Goal: Communication & Community: Answer question/provide support

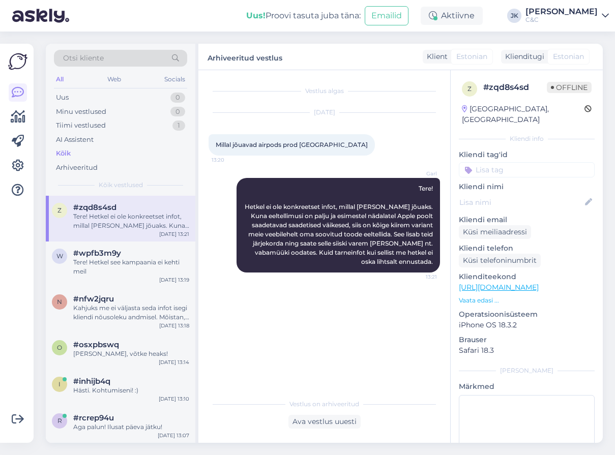
click at [226, 331] on div "Vestlus algas [DATE] Millal jõuavad airpods prod [GEOGRAPHIC_DATA] 13:20 Garl T…" at bounding box center [328, 232] width 240 height 304
click at [90, 217] on div "Tere! Hetkel ei ole konkreetset infot, millal [PERSON_NAME] jõuaks. Kuna eeltel…" at bounding box center [131, 221] width 116 height 18
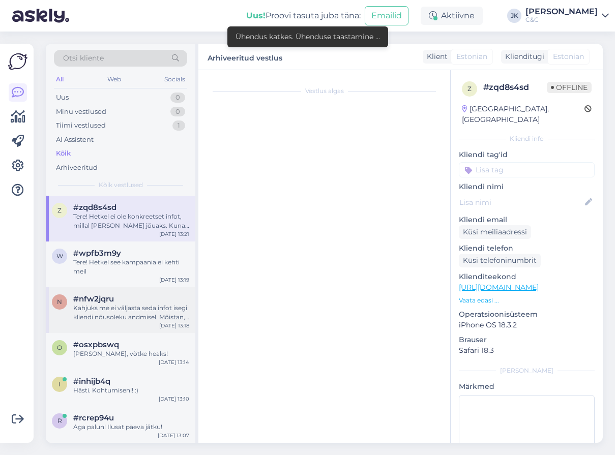
click at [90, 289] on div "n #nfw2jqru Kahjuks me ei väljasta seda infot isegi kliendi nõusoleku andmisel.…" at bounding box center [120, 310] width 149 height 46
click at [95, 272] on div "Tere! Hetkel see kampaania ei kehti meil" at bounding box center [131, 267] width 116 height 18
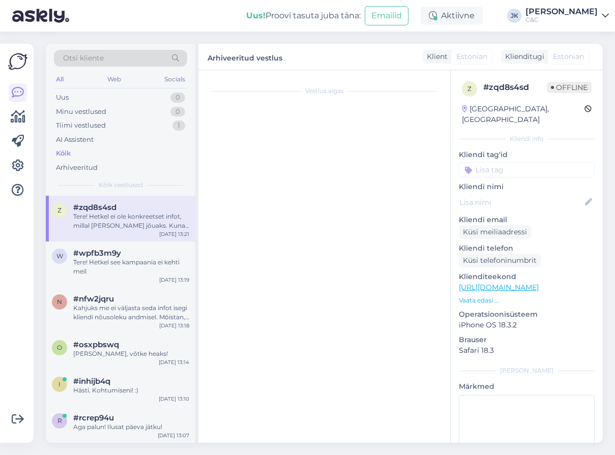
click at [355, 348] on div "Vestlus algas" at bounding box center [328, 258] width 240 height 357
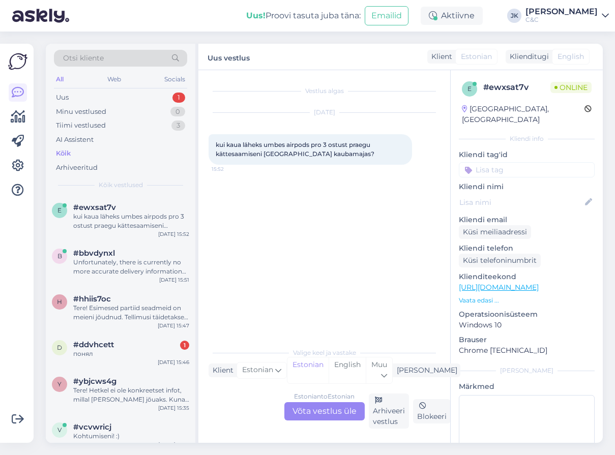
click at [324, 414] on div "Estonian to Estonian Võta vestlus üle" at bounding box center [324, 411] width 80 height 18
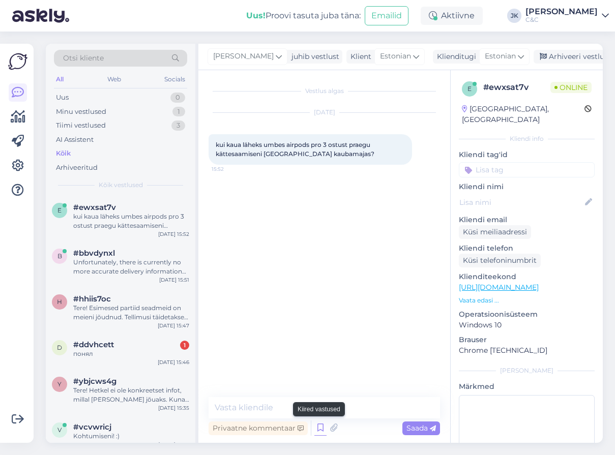
click at [322, 426] on icon at bounding box center [320, 427] width 12 height 15
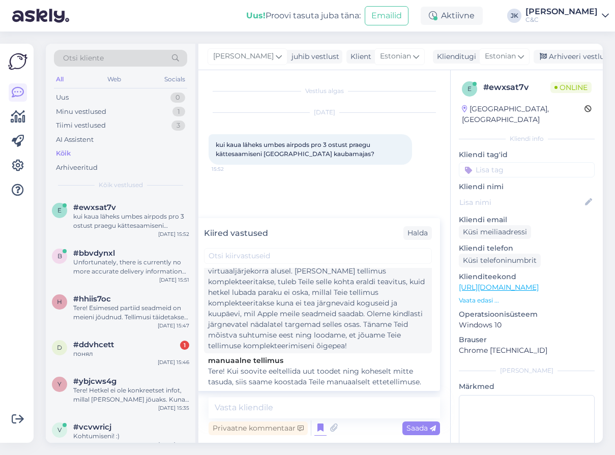
scroll to position [275, 0]
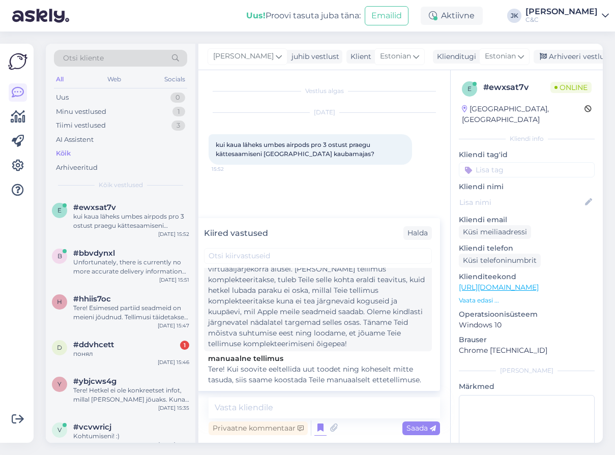
click at [308, 304] on div "Tere! Esimesed partiid seadmeid on meieni jõudnud, kuid partiid sisaldavad endi…" at bounding box center [318, 290] width 220 height 117
type textarea "Tere! Esimesed partiid seadmeid on meieni jõudnud, kuid partiid sisaldavad endi…"
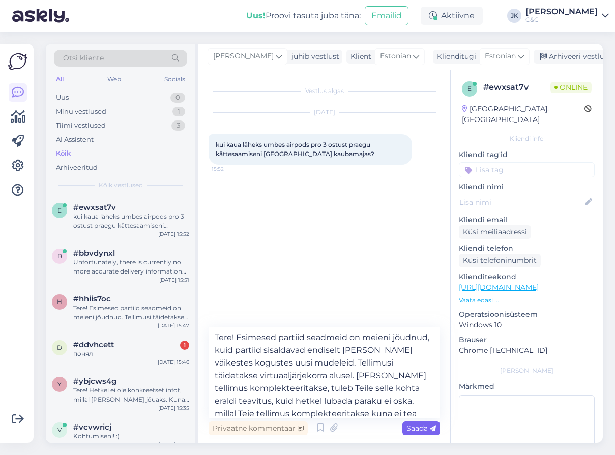
click at [423, 427] on span "Saada" at bounding box center [420, 428] width 29 height 9
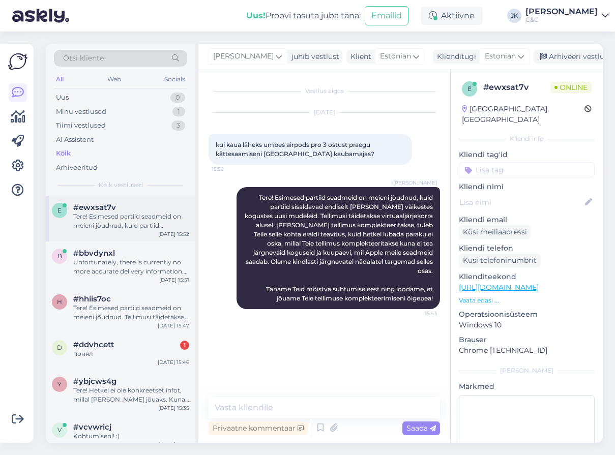
click at [129, 226] on div "Tere! Esimesed partiid seadmeid on meieni jõudnud, kuid partiid sisaldavad endi…" at bounding box center [131, 221] width 116 height 18
click at [125, 345] on div "#ddvhcett 1" at bounding box center [131, 344] width 116 height 9
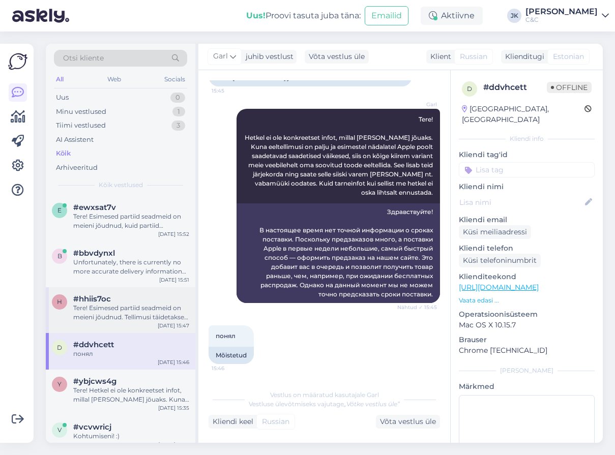
click at [131, 318] on div "Tere! Esimesed partiid seadmeid on meieni jõudnud. Tellimusi täidetakse virtuaa…" at bounding box center [131, 313] width 116 height 18
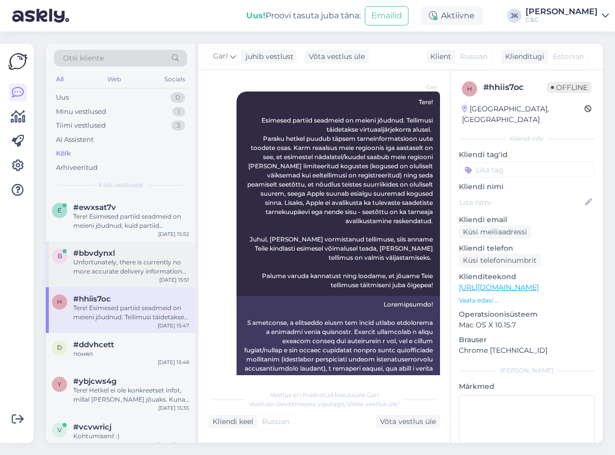
click at [138, 279] on div "b #bbvdynxl Unfortunately, there is currently no more accurate delivery informa…" at bounding box center [120, 265] width 149 height 46
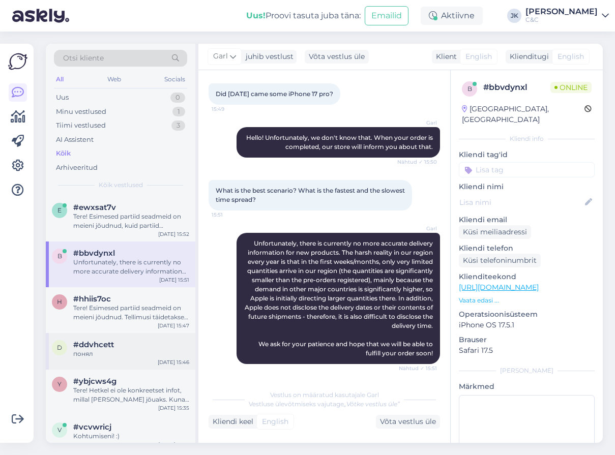
click at [104, 350] on div "понял" at bounding box center [131, 353] width 116 height 9
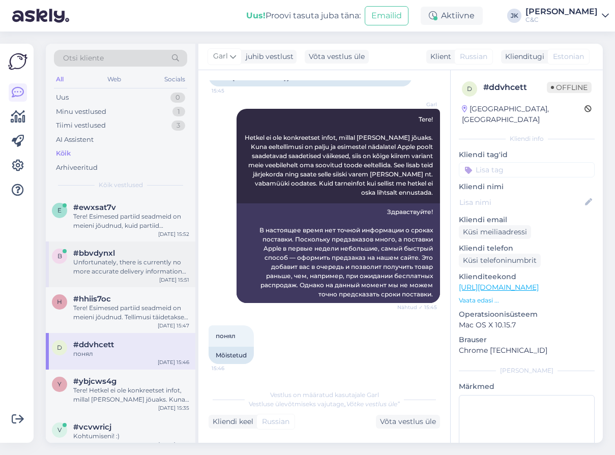
click at [126, 266] on div "Unfortunately, there is currently no more accurate delivery information for new…" at bounding box center [131, 267] width 116 height 18
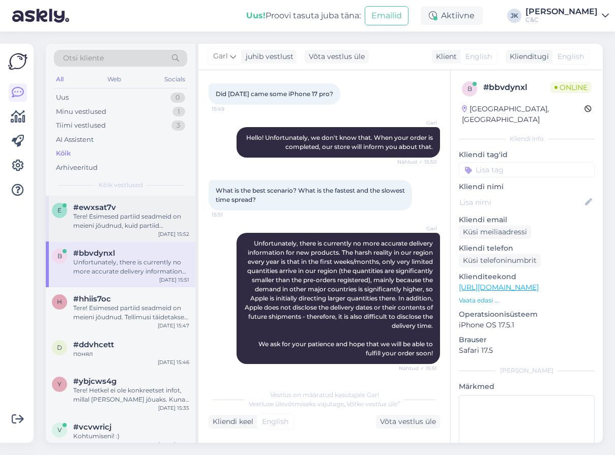
click at [135, 225] on div "Tere! Esimesed partiid seadmeid on meieni jõudnud, kuid partiid sisaldavad endi…" at bounding box center [131, 221] width 116 height 18
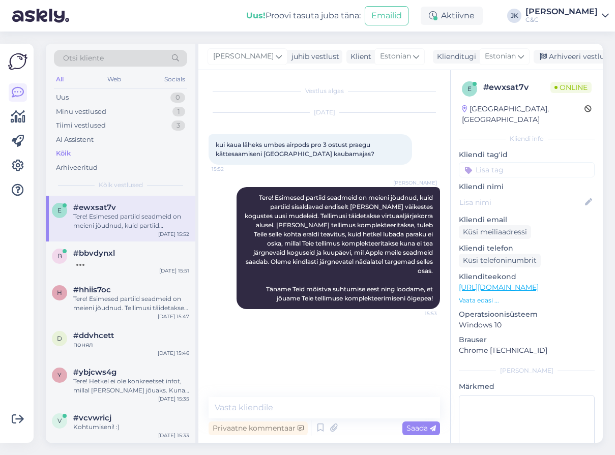
click at [233, 334] on div "Vestlus algas [DATE] kui kaua läheks umbes airpods pro 3 ostust praegu kättesaa…" at bounding box center [328, 234] width 240 height 308
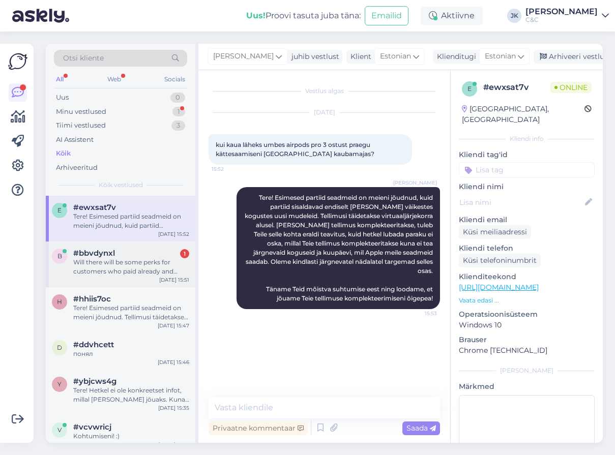
click at [89, 273] on div "Will there will be some perks for customers who paid already and waiting? Like …" at bounding box center [131, 267] width 116 height 18
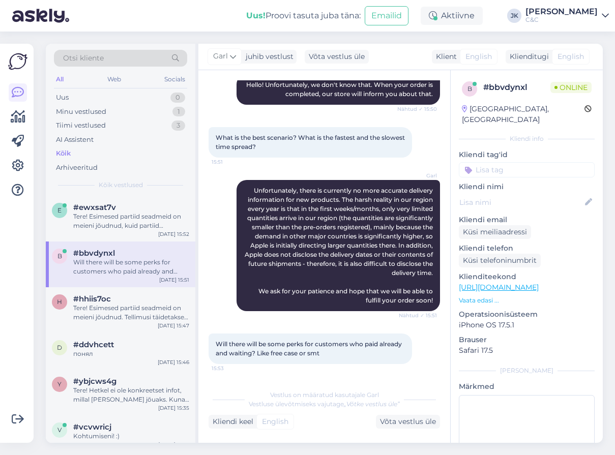
click at [196, 242] on div "Otsi kliente All Web Socials Uus 0 Minu vestlused 1 Tiimi vestlused 3 AI Assist…" at bounding box center [122, 243] width 153 height 399
click at [98, 199] on div "e #ewxsat7v Tere! Esimesed partiid seadmeid on meieni jõudnud, kuid partiid sis…" at bounding box center [120, 219] width 149 height 46
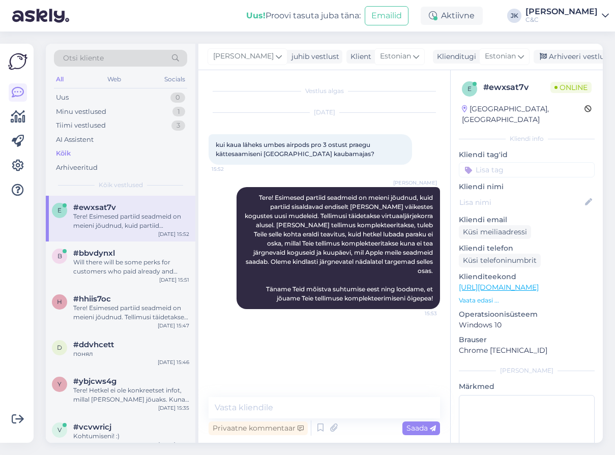
click at [308, 340] on div "Vestlus algas [DATE] kui kaua läheks umbes airpods pro 3 ostust praegu kättesaa…" at bounding box center [328, 234] width 240 height 308
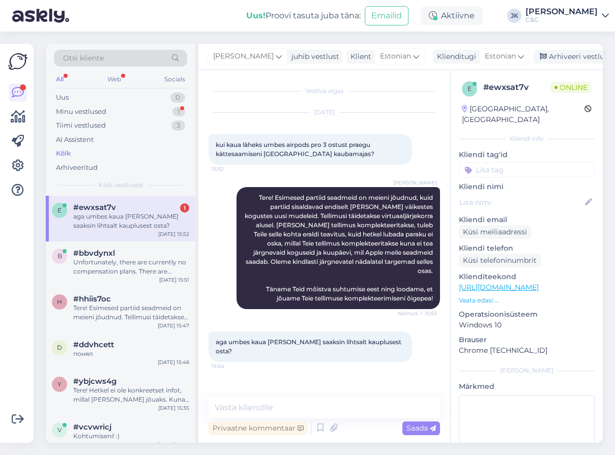
click at [318, 382] on div "Vestlus algas [DATE] kui kaua läheks umbes airpods pro 3 ostust praegu kättesaa…" at bounding box center [328, 234] width 240 height 308
click at [281, 406] on textarea at bounding box center [323, 407] width 231 height 21
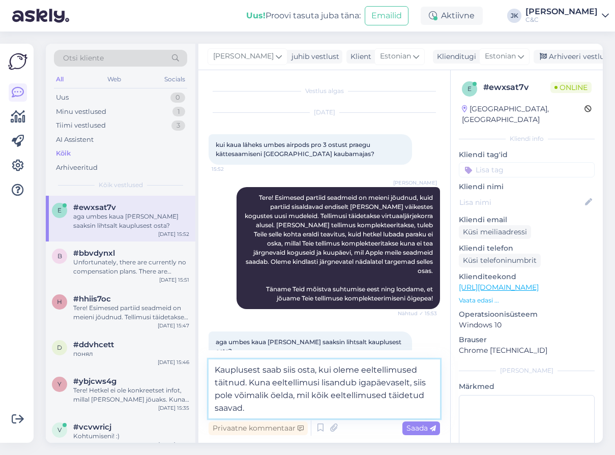
click at [310, 398] on textarea "Kauplusest saab siis osta, kui oleme eeltellimused täitnud. Kuna eeltellimusi l…" at bounding box center [323, 388] width 231 height 59
type textarea "Kauplusest saab siis osta, kui oleme eeltellimused täitnud. Kuna eeltellimusi l…"
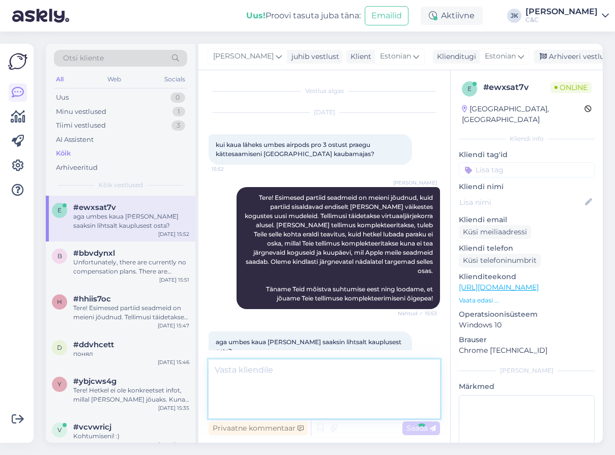
scroll to position [29, 0]
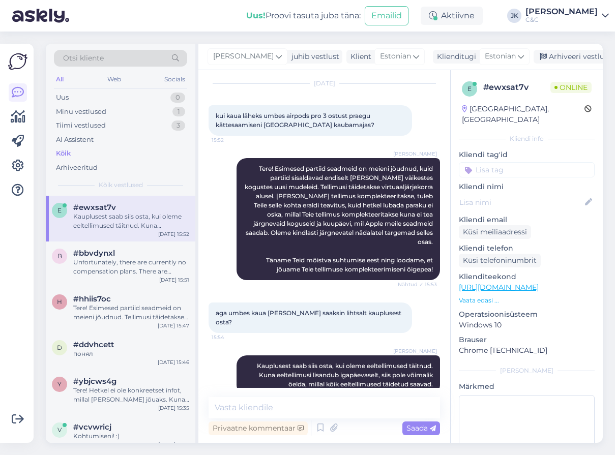
click at [216, 377] on div "[PERSON_NAME] Kauplusest saab siis osta, kui oleme eeltellimused täitnud. Kuna …" at bounding box center [323, 375] width 231 height 62
click at [20, 329] on div at bounding box center [17, 243] width 19 height 383
click at [15, 335] on div at bounding box center [17, 243] width 19 height 383
click at [118, 4] on div "Uus! Proovi tasuta [PERSON_NAME]: Emailid Aktiivne [PERSON_NAME] C&C" at bounding box center [307, 16] width 615 height 32
